Goal: Find specific page/section: Find specific page/section

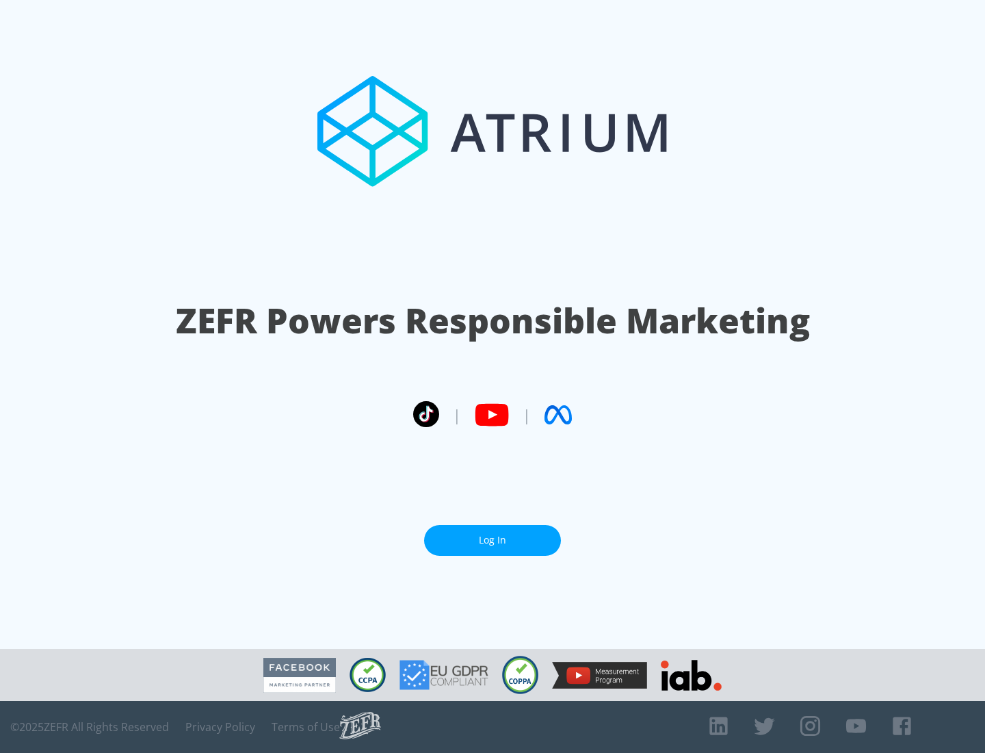
click at [493, 534] on link "Log In" at bounding box center [492, 540] width 137 height 31
